Goal: Task Accomplishment & Management: Use online tool/utility

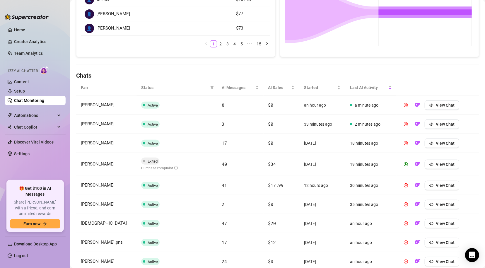
scroll to position [144, 0]
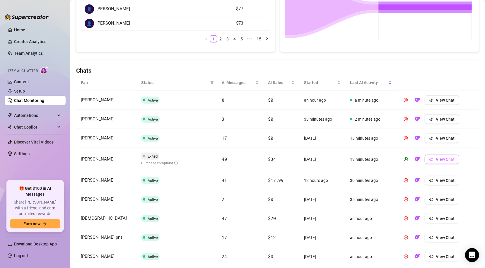
click at [337, 162] on button "View Chat" at bounding box center [442, 159] width 35 height 9
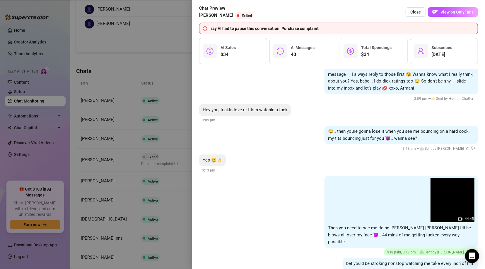
scroll to position [211, 0]
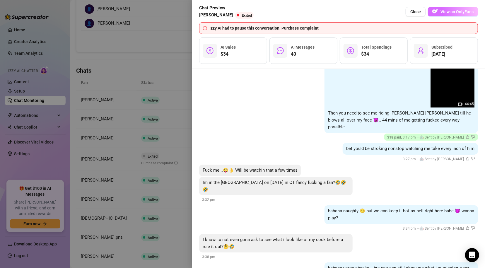
click at [337, 13] on span "View on OnlyFans" at bounding box center [457, 11] width 33 height 5
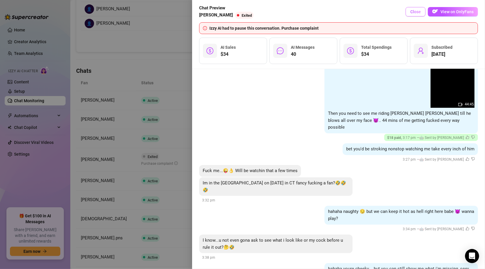
click at [337, 13] on span "Close" at bounding box center [416, 11] width 11 height 5
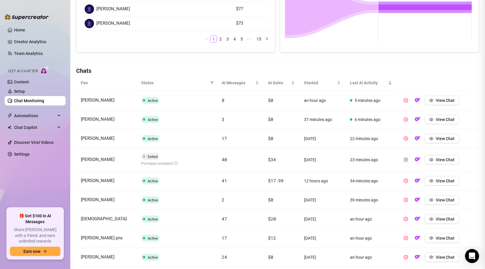
scroll to position [0, 0]
click at [337, 157] on span "View Chat" at bounding box center [445, 159] width 19 height 5
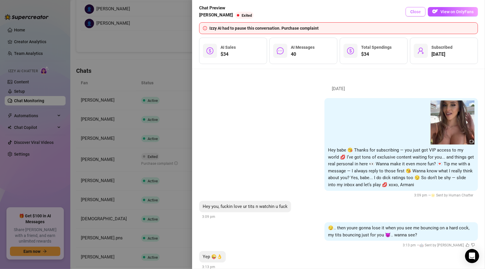
click at [337, 11] on span "Close" at bounding box center [416, 11] width 11 height 5
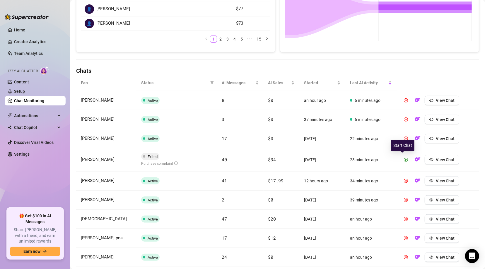
click at [337, 160] on icon "play-circle" at bounding box center [406, 159] width 4 height 4
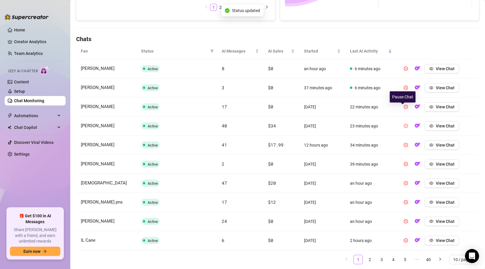
scroll to position [192, 0]
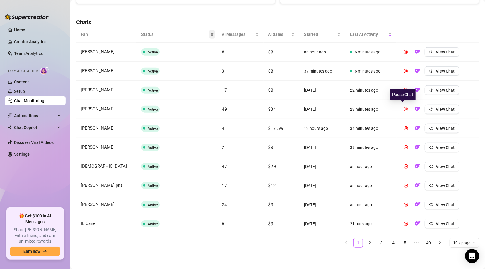
click at [210, 33] on icon "filter" at bounding box center [211, 34] width 3 height 3
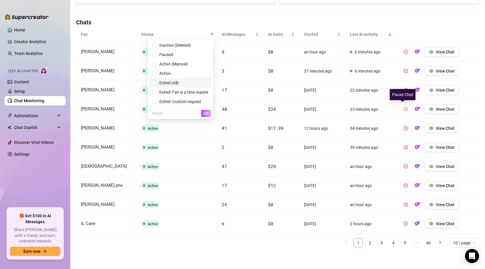
click at [168, 82] on span "Exited (All)" at bounding box center [168, 82] width 22 height 5
checkbox input "true"
click at [207, 113] on span "OK" at bounding box center [206, 113] width 6 height 5
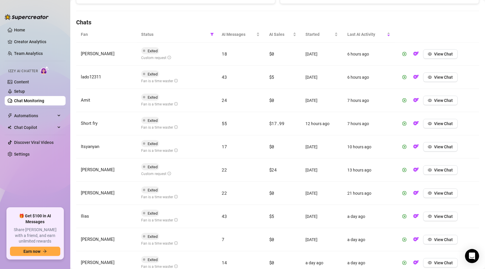
drag, startPoint x: 480, startPoint y: 140, endPoint x: 483, endPoint y: 149, distance: 9.1
click at [337, 148] on div "Chat Monitoring Chat Monitoring for [PERSON_NAME] (realarmaniblack) Performance…" at bounding box center [277, 134] width 415 height 269
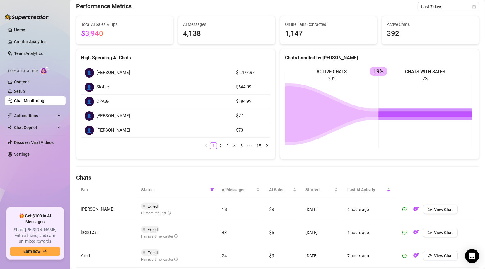
scroll to position [28, 0]
